Goal: Navigation & Orientation: Find specific page/section

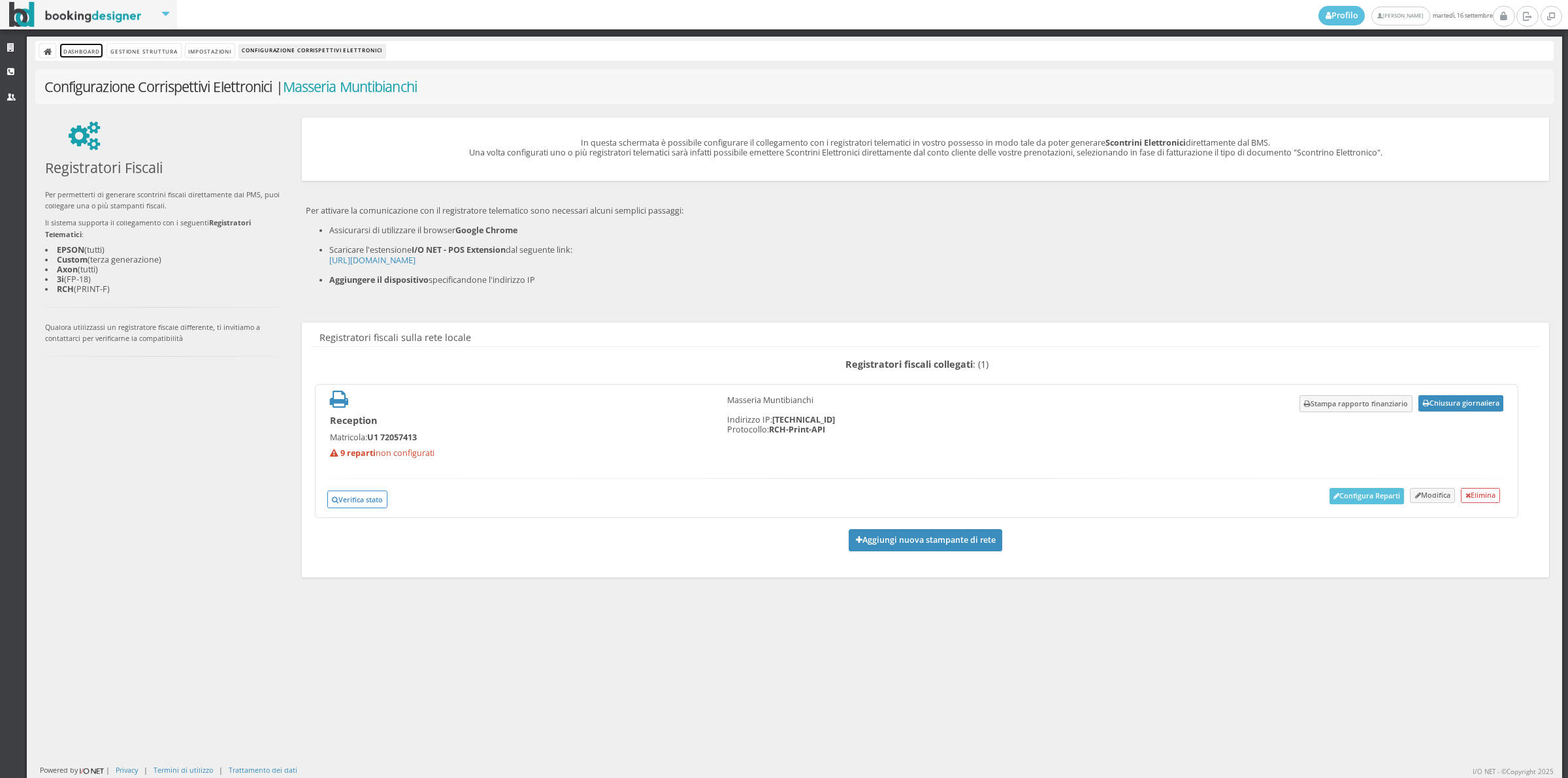
click at [79, 50] on link "Dashboard" at bounding box center [82, 50] width 43 height 14
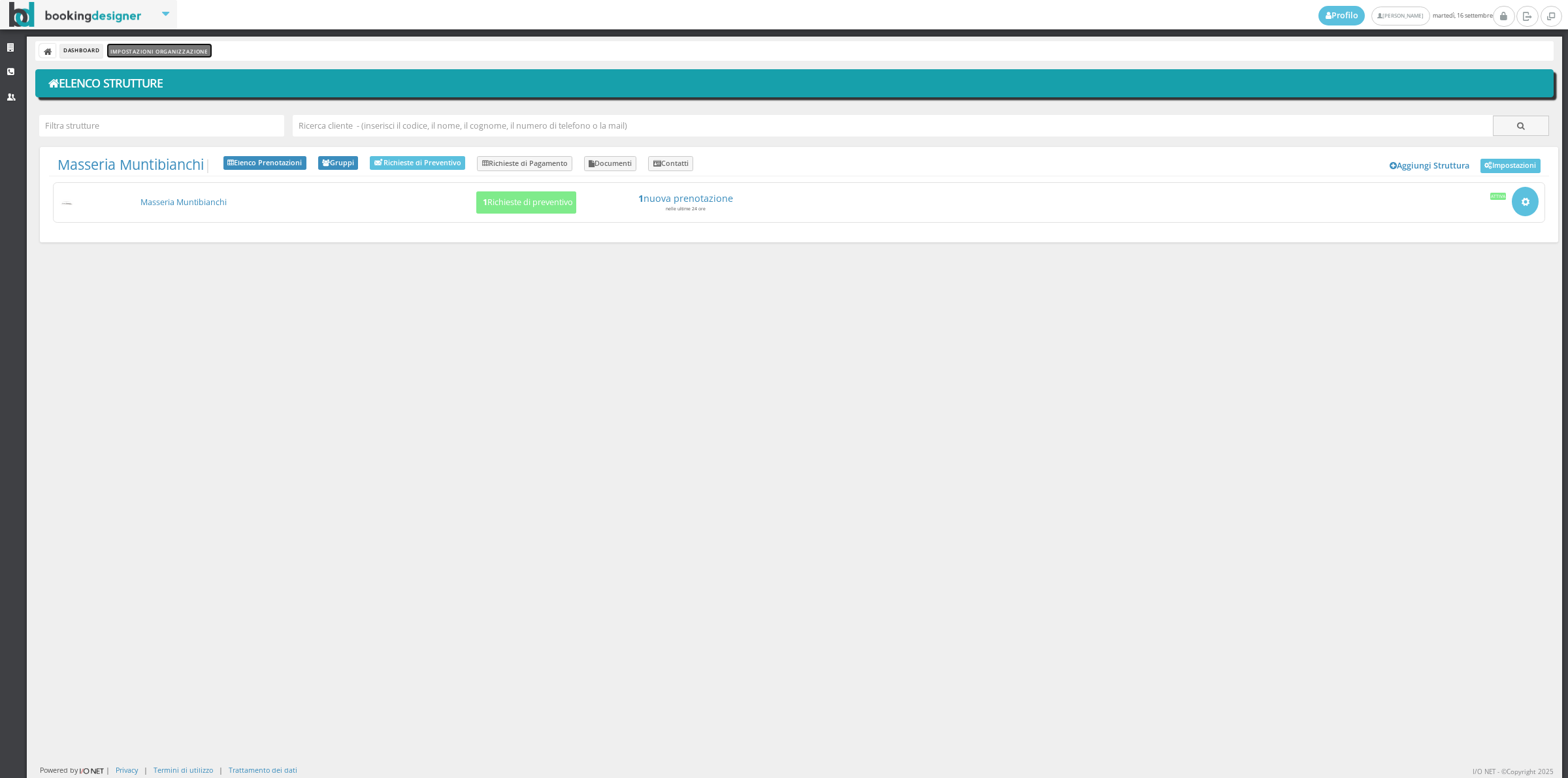
click at [166, 47] on link "Impostazioni Organizzazione" at bounding box center [158, 50] width 104 height 14
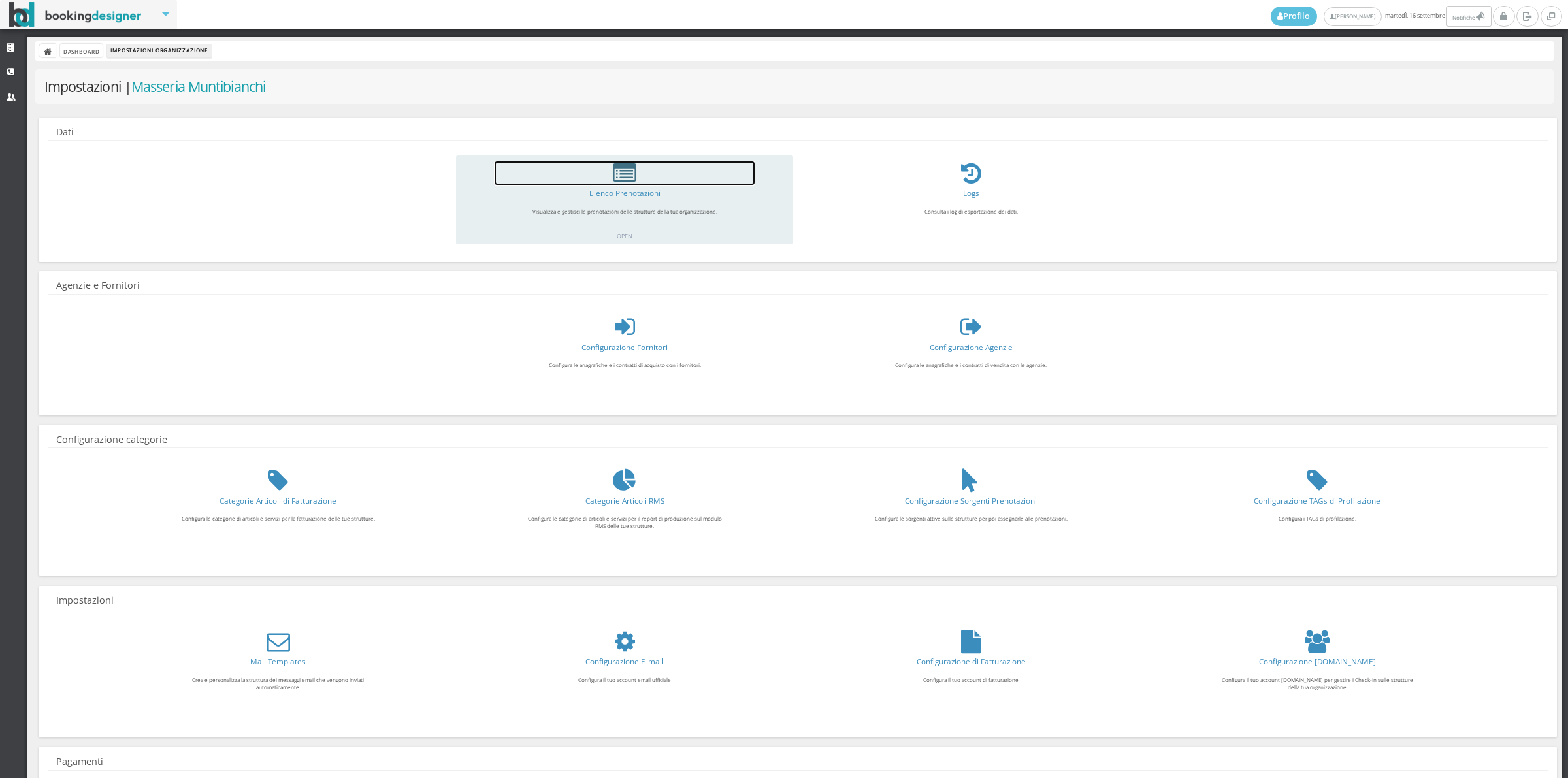
click at [622, 174] on icon at bounding box center [625, 173] width 24 height 24
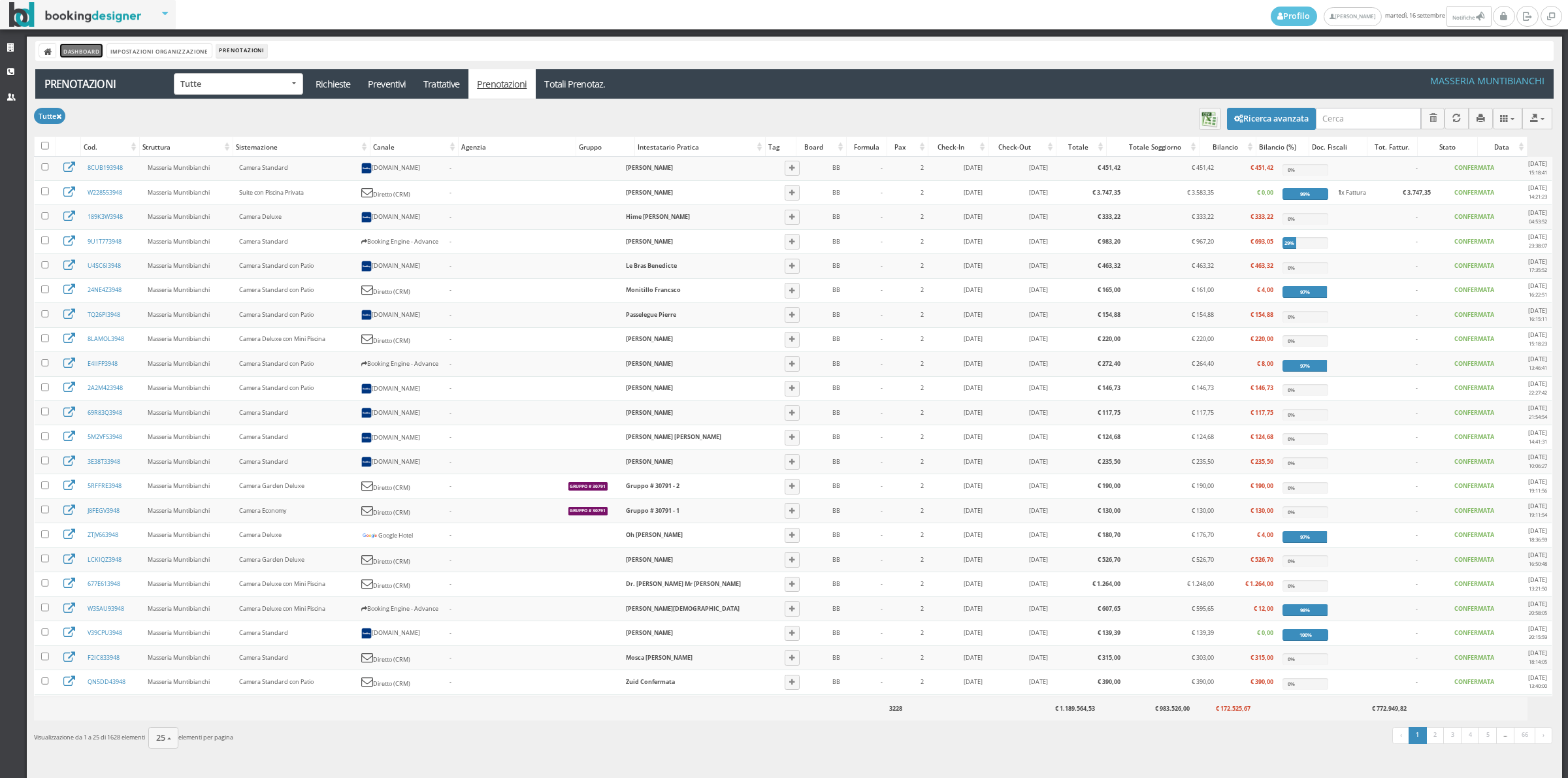
click at [80, 49] on link "Dashboard" at bounding box center [82, 50] width 43 height 14
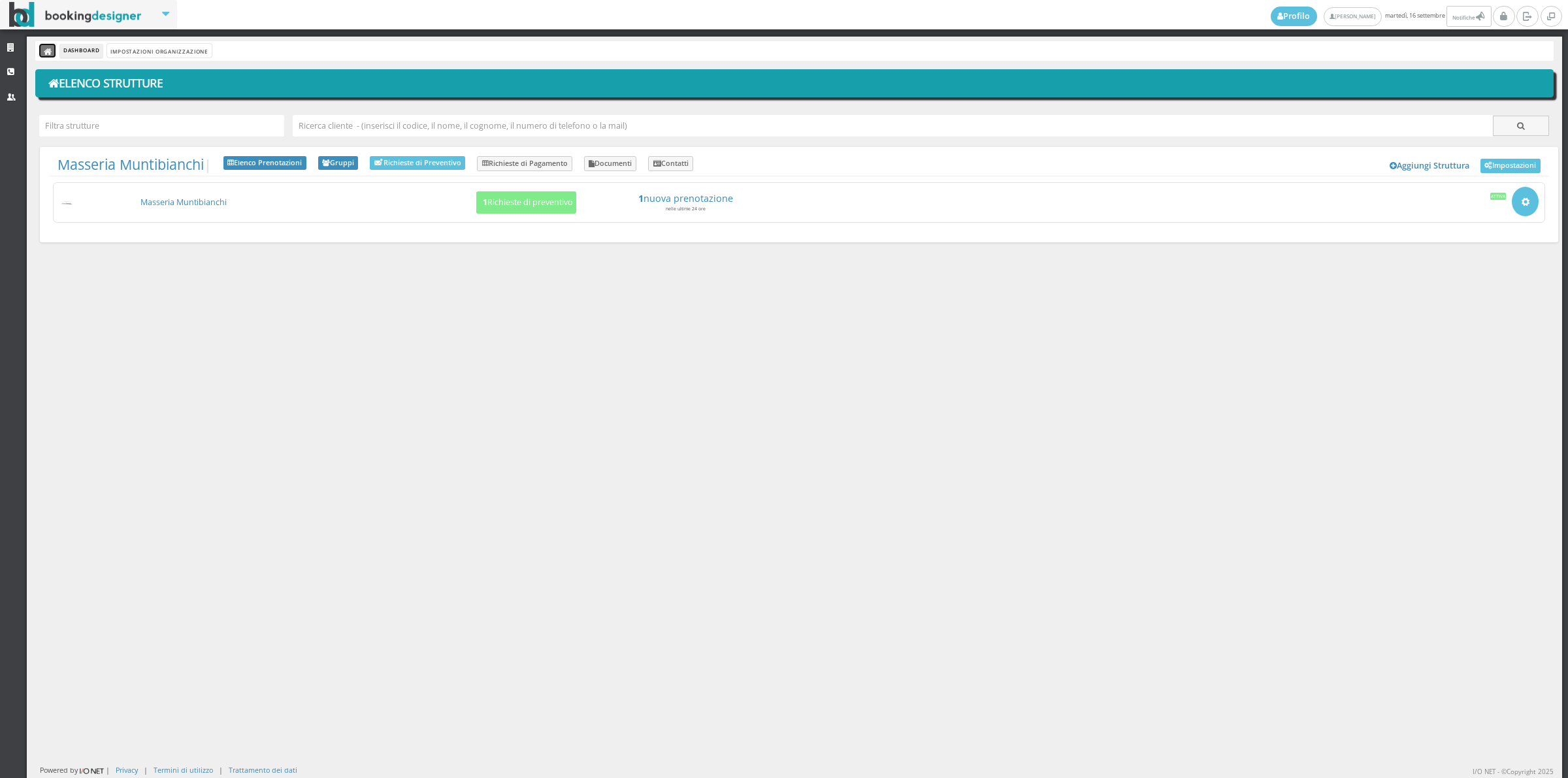
click at [43, 48] on link at bounding box center [47, 50] width 16 height 14
click at [13, 51] on icon at bounding box center [13, 48] width 10 height 9
click at [275, 167] on link "Elenco Prenotazioni" at bounding box center [264, 164] width 83 height 15
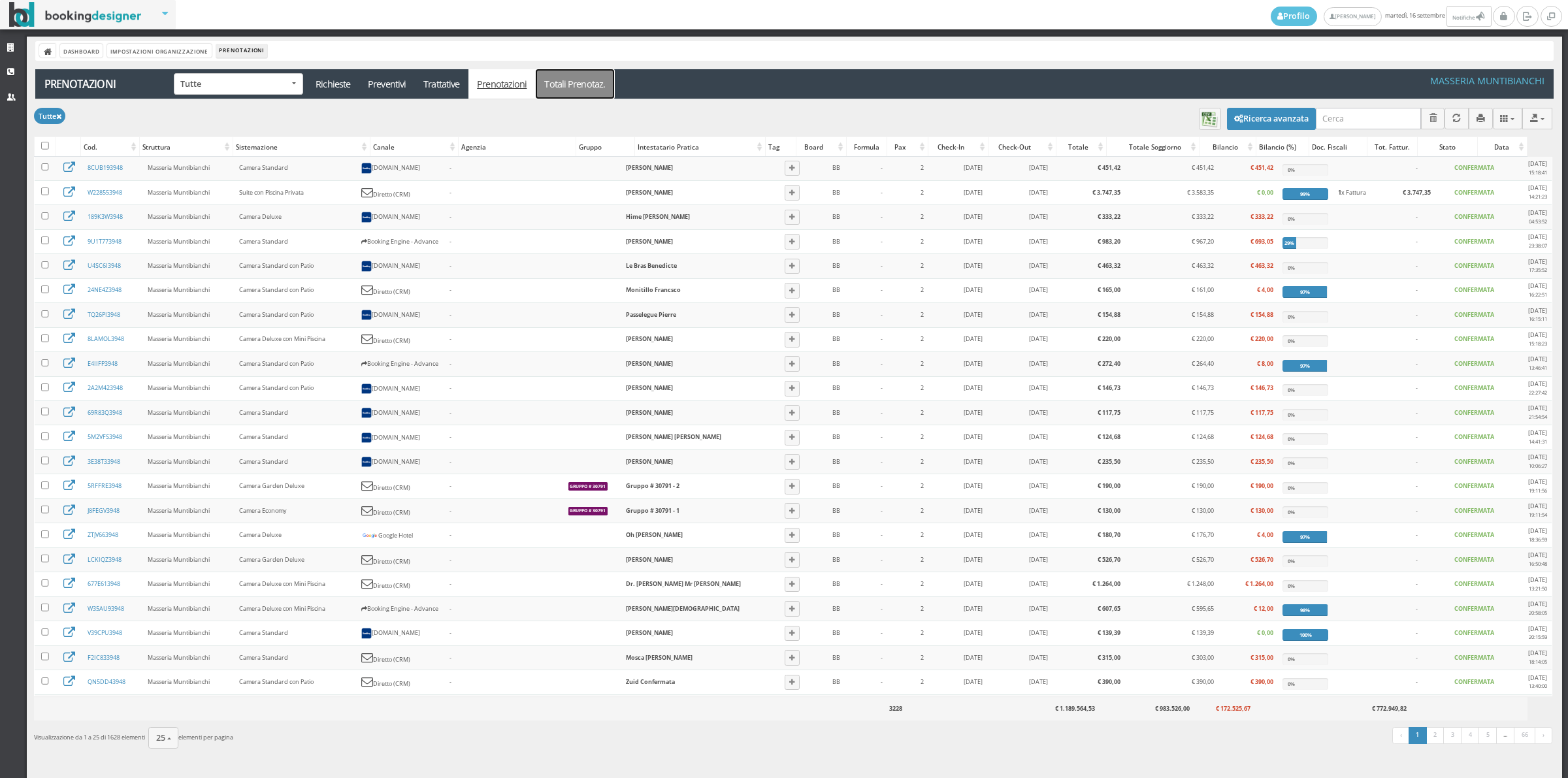
click at [553, 78] on link "Totali Prenotaz." at bounding box center [574, 84] width 78 height 29
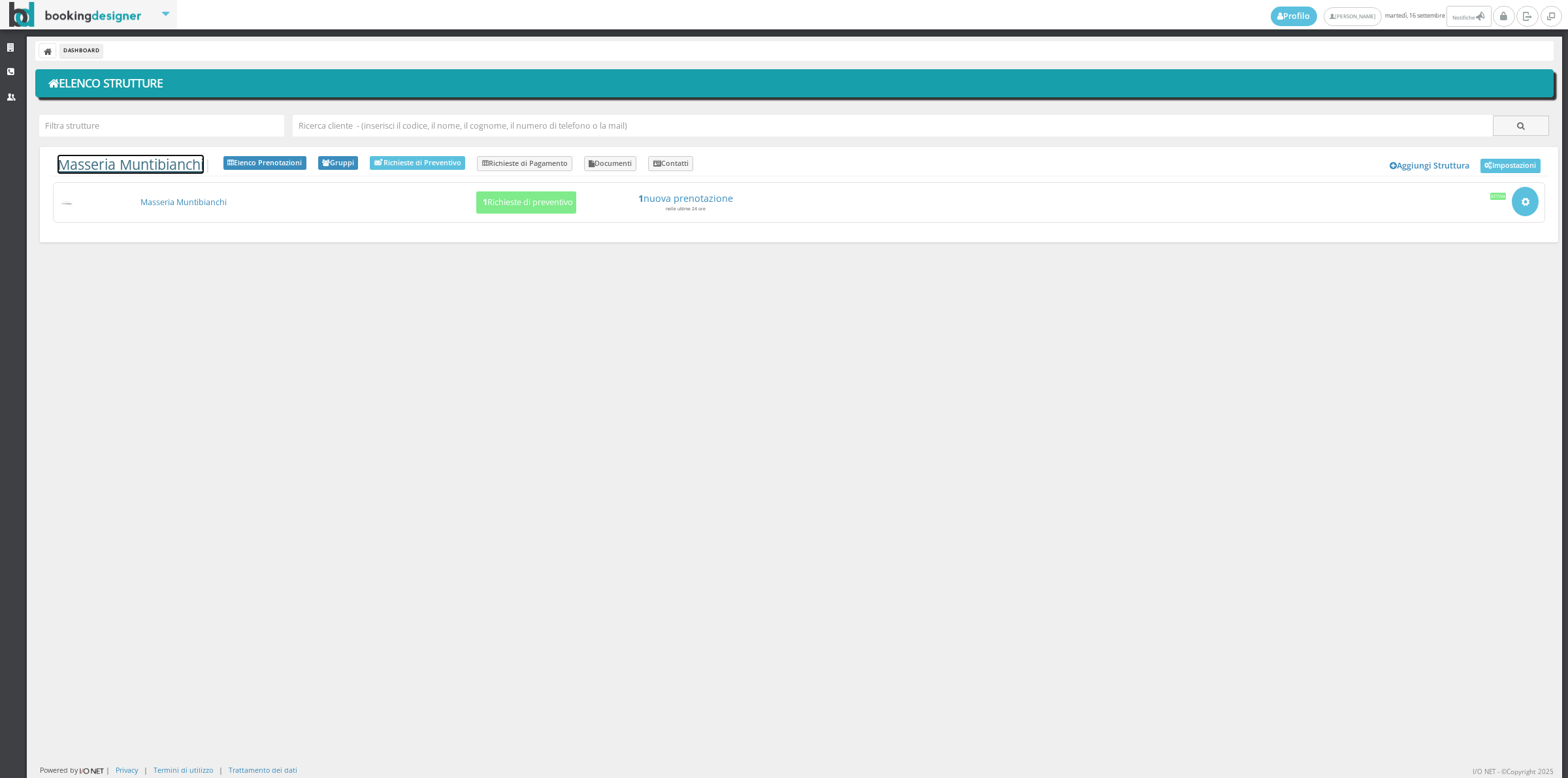
click at [165, 164] on link "Masseria Muntibianchi" at bounding box center [130, 164] width 147 height 19
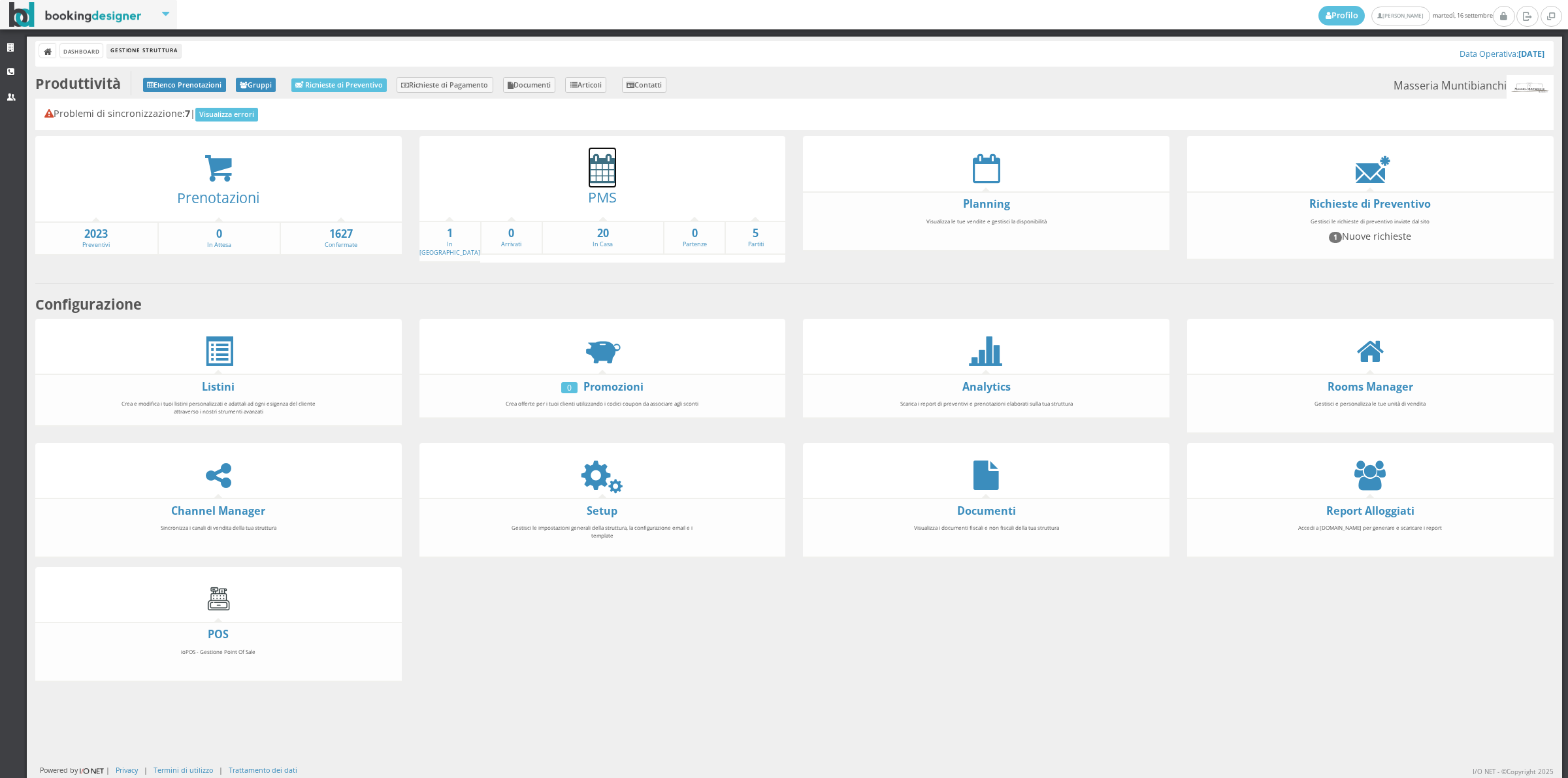
click at [606, 167] on icon at bounding box center [602, 168] width 27 height 29
